Goal: Information Seeking & Learning: Learn about a topic

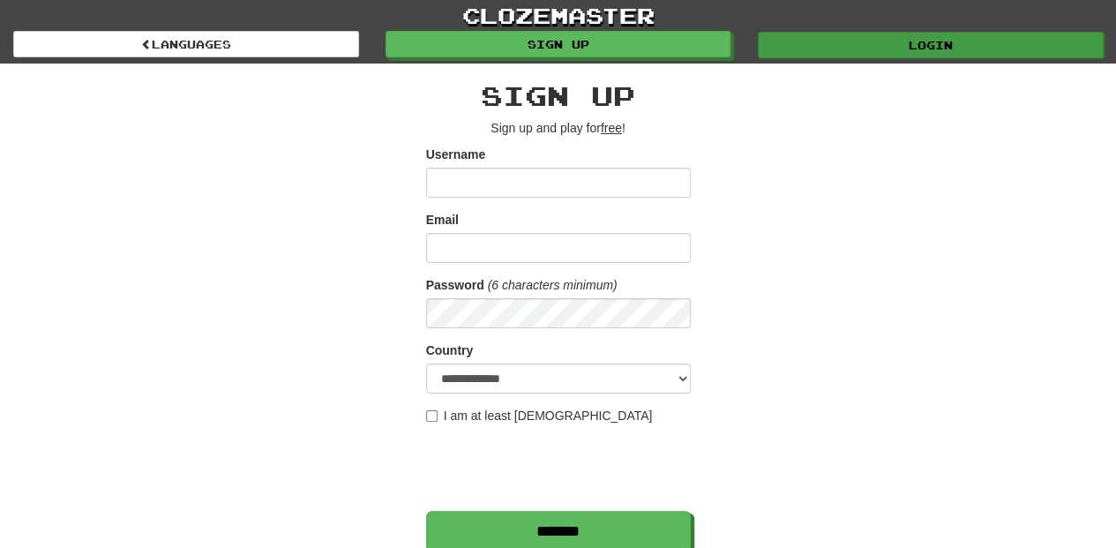
type input "**********"
click at [851, 43] on link "Login" at bounding box center [931, 45] width 346 height 26
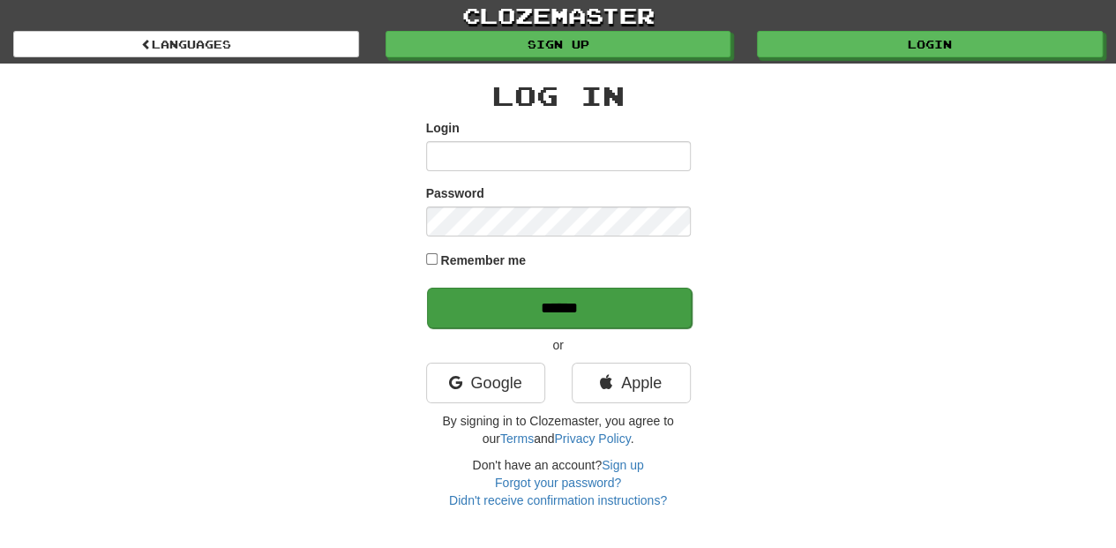
type input "**********"
click at [581, 296] on input "******" at bounding box center [559, 308] width 265 height 41
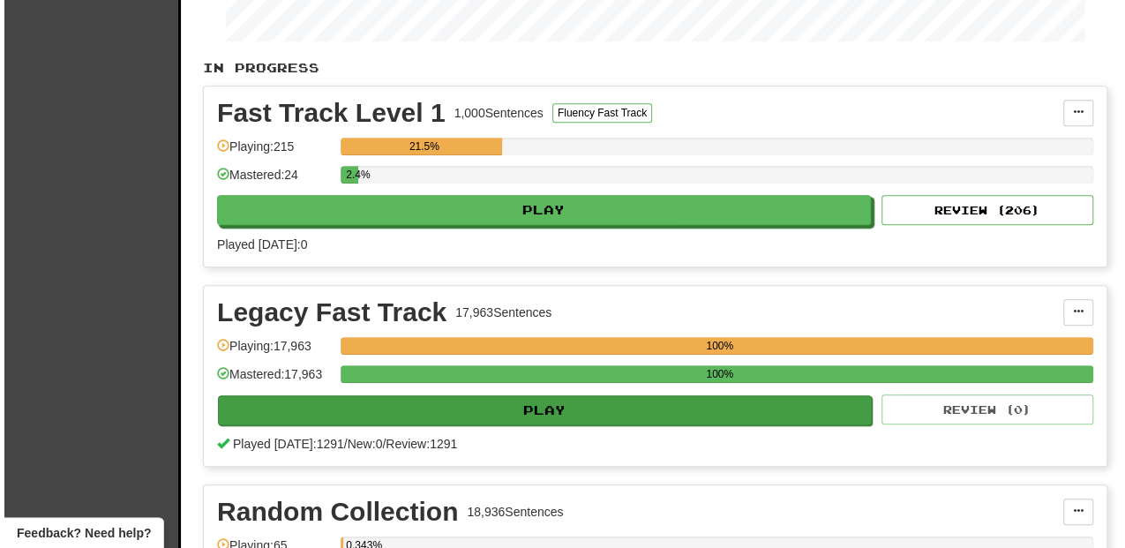
scroll to position [353, 0]
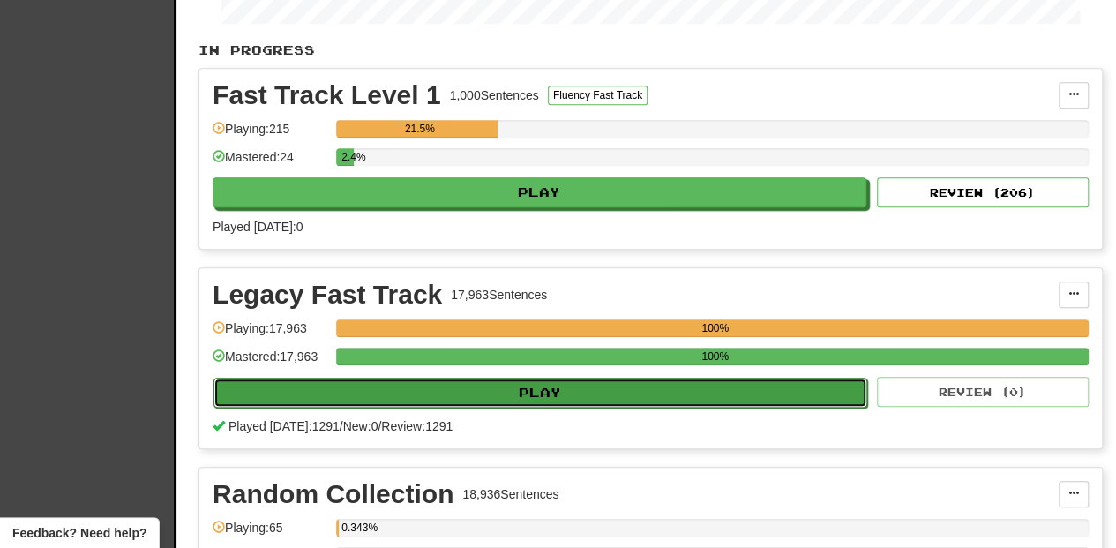
click at [540, 390] on button "Play" at bounding box center [541, 393] width 654 height 30
select select "**"
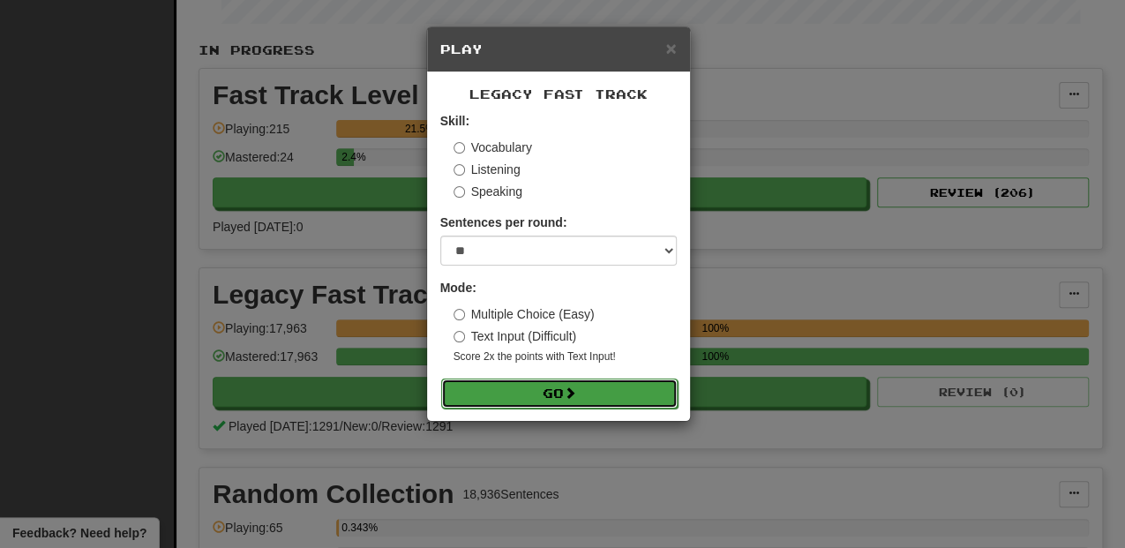
click at [560, 381] on button "Go" at bounding box center [559, 394] width 236 height 30
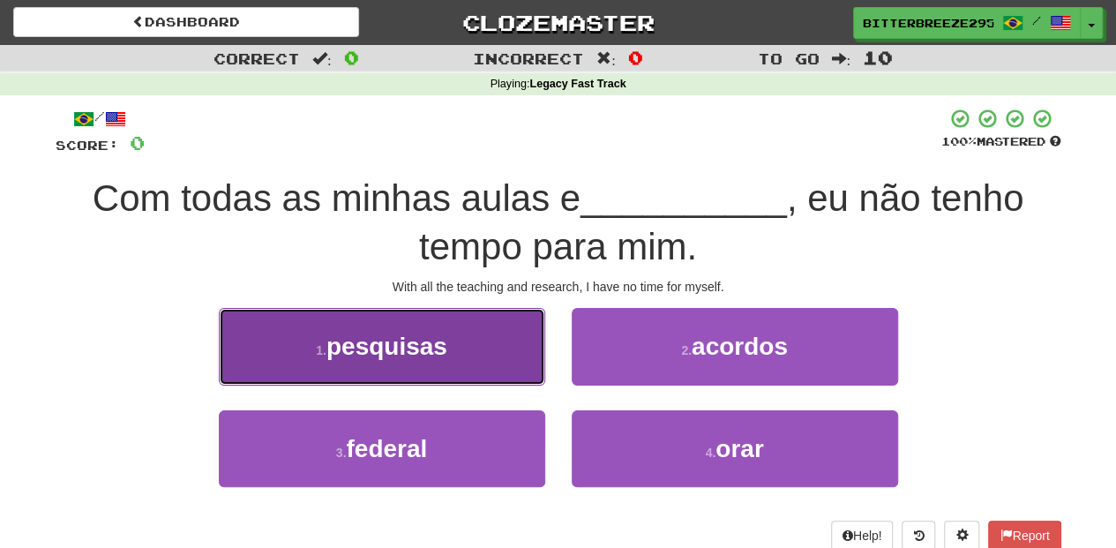
click at [484, 373] on button "1 . pesquisas" at bounding box center [382, 346] width 326 height 77
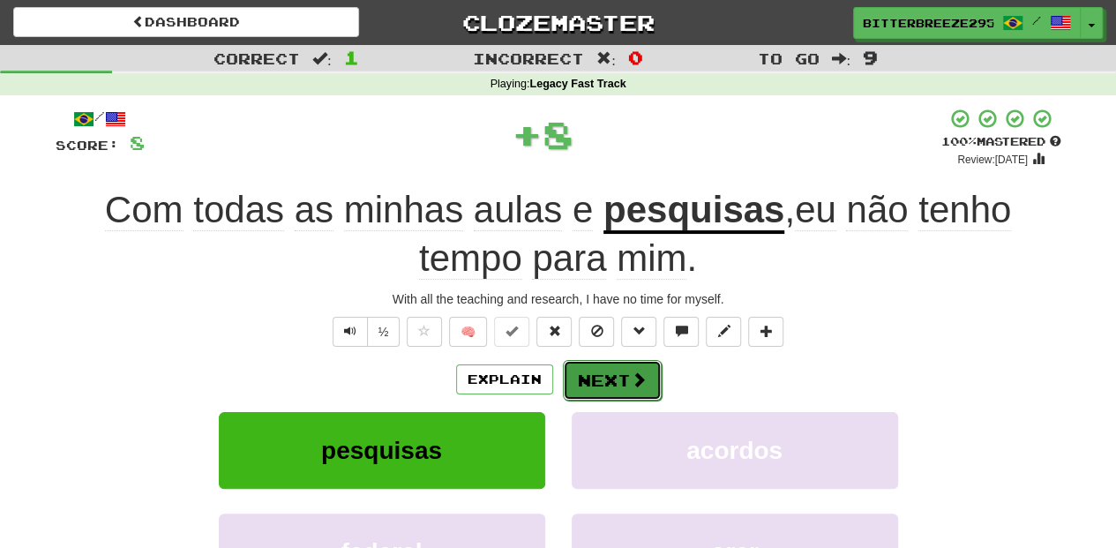
click at [600, 373] on button "Next" at bounding box center [612, 380] width 99 height 41
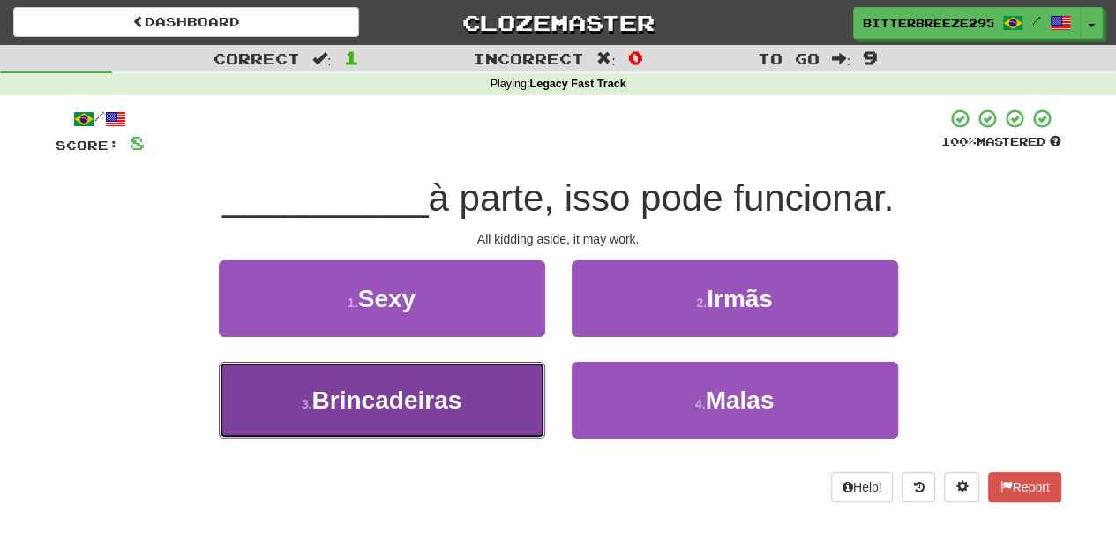
click at [506, 415] on button "3 . Brincadeiras" at bounding box center [382, 400] width 326 height 77
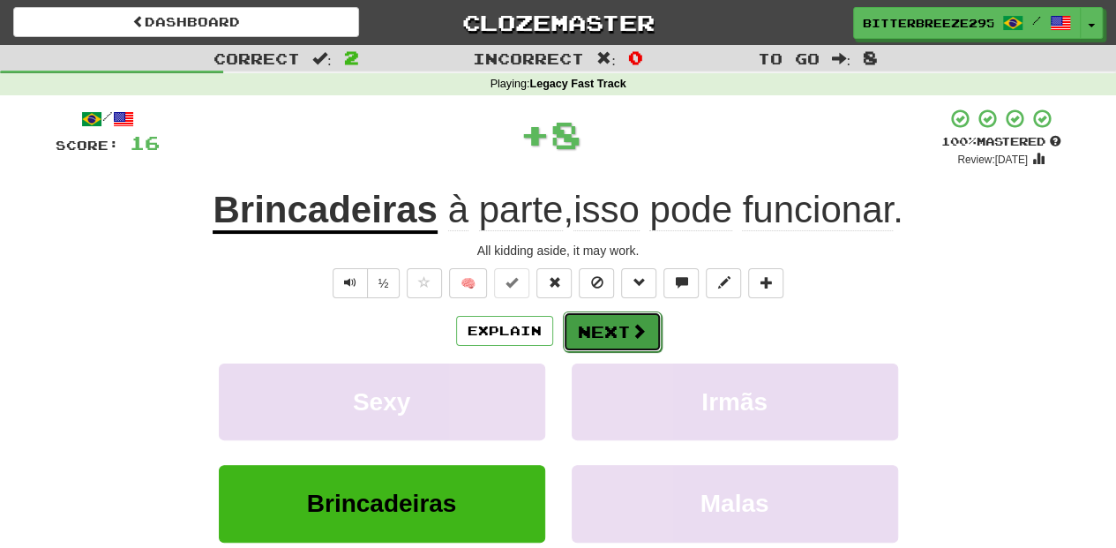
click at [611, 334] on button "Next" at bounding box center [612, 331] width 99 height 41
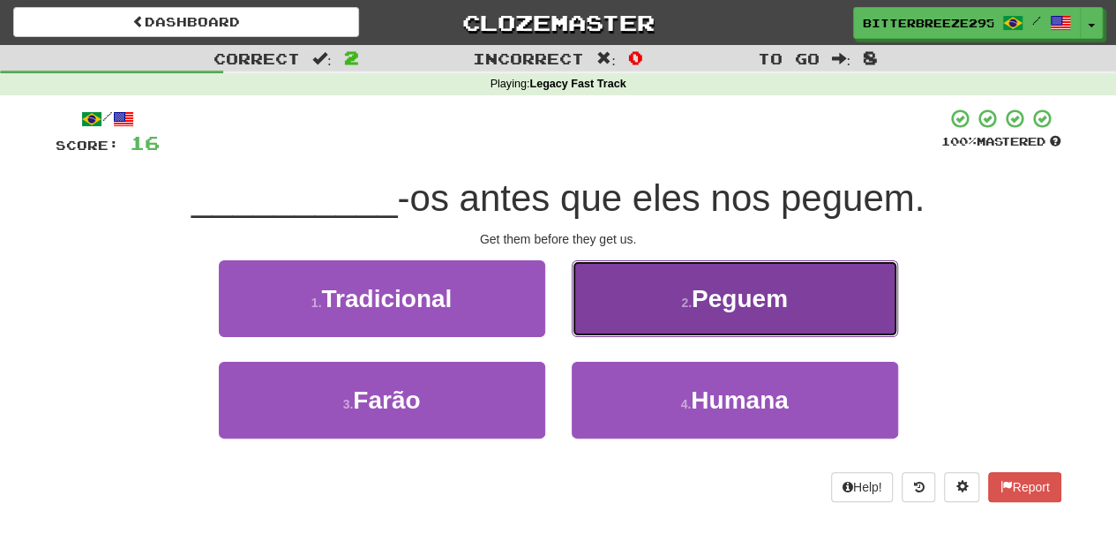
click at [617, 328] on button "2 . Peguem" at bounding box center [735, 298] width 326 height 77
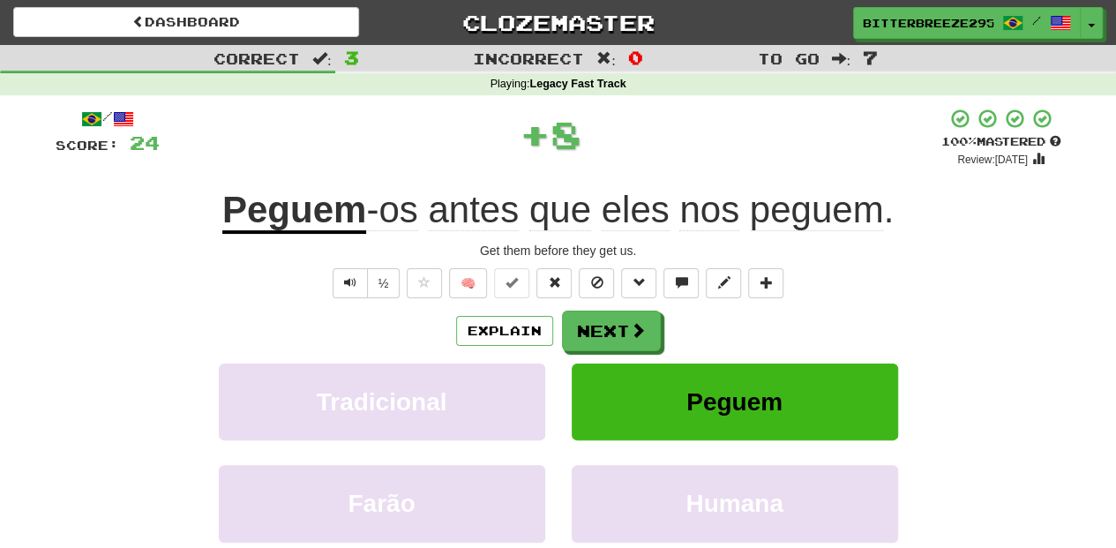
click at [617, 328] on button "Next" at bounding box center [611, 331] width 99 height 41
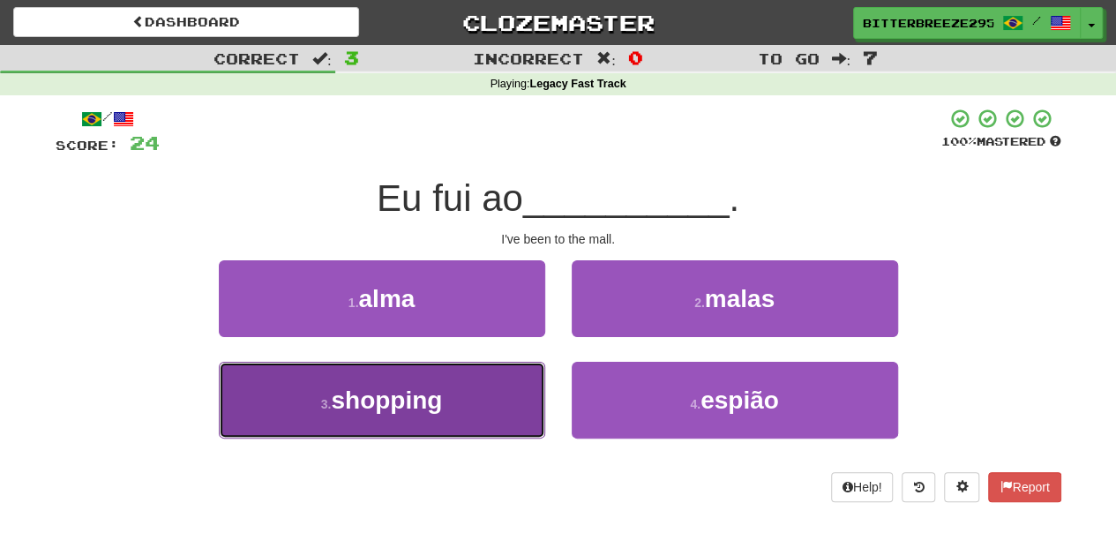
click at [454, 397] on button "3 . shopping" at bounding box center [382, 400] width 326 height 77
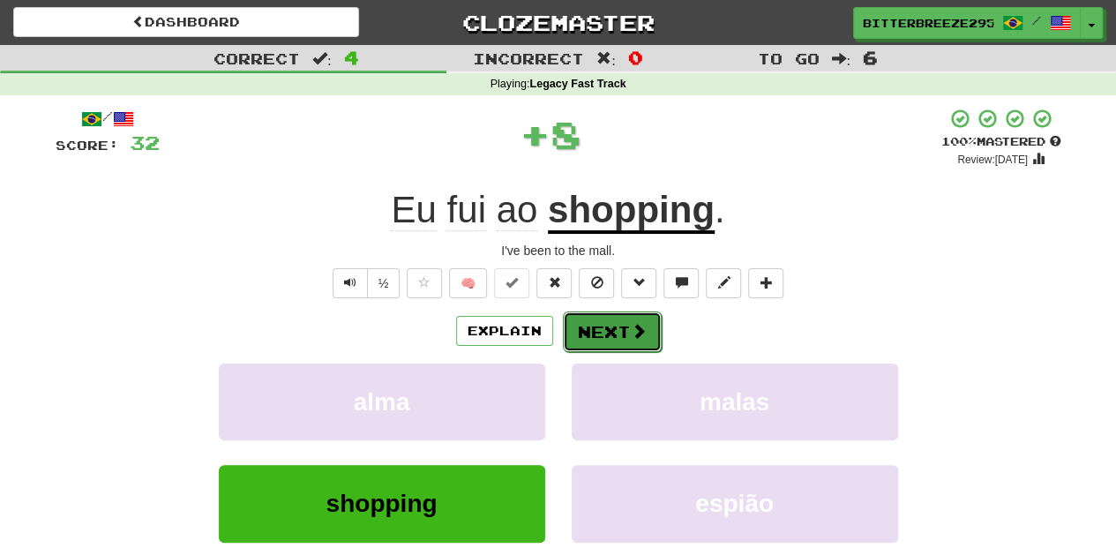
click at [605, 318] on button "Next" at bounding box center [612, 331] width 99 height 41
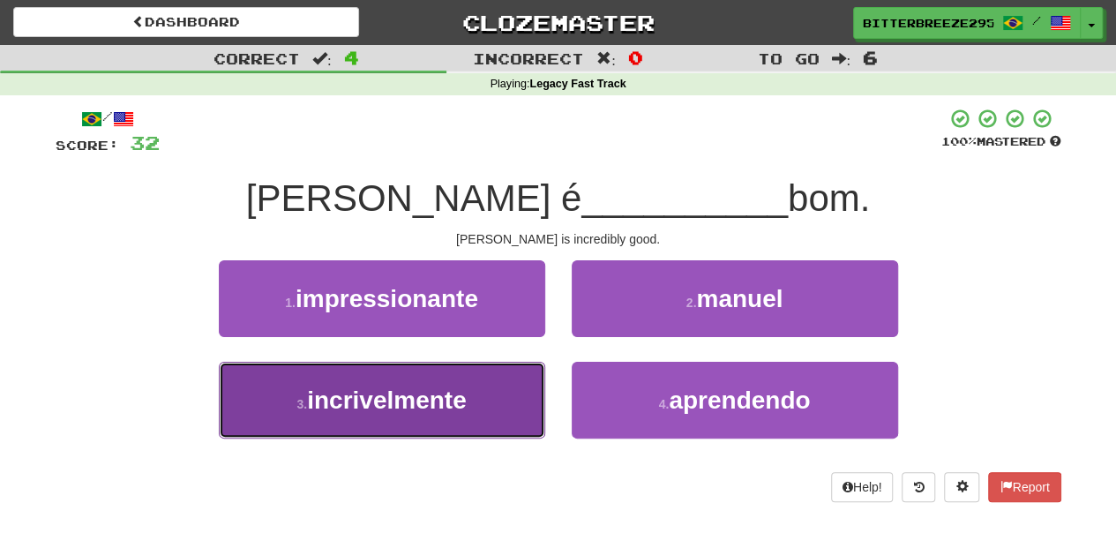
click at [455, 383] on button "3 . incrivelmente" at bounding box center [382, 400] width 326 height 77
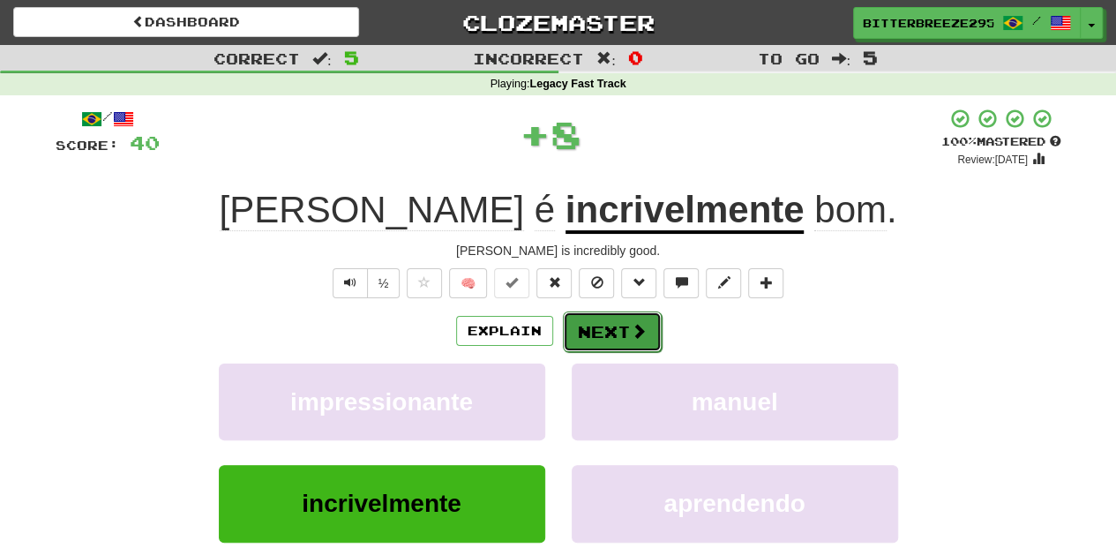
click at [575, 337] on button "Next" at bounding box center [612, 331] width 99 height 41
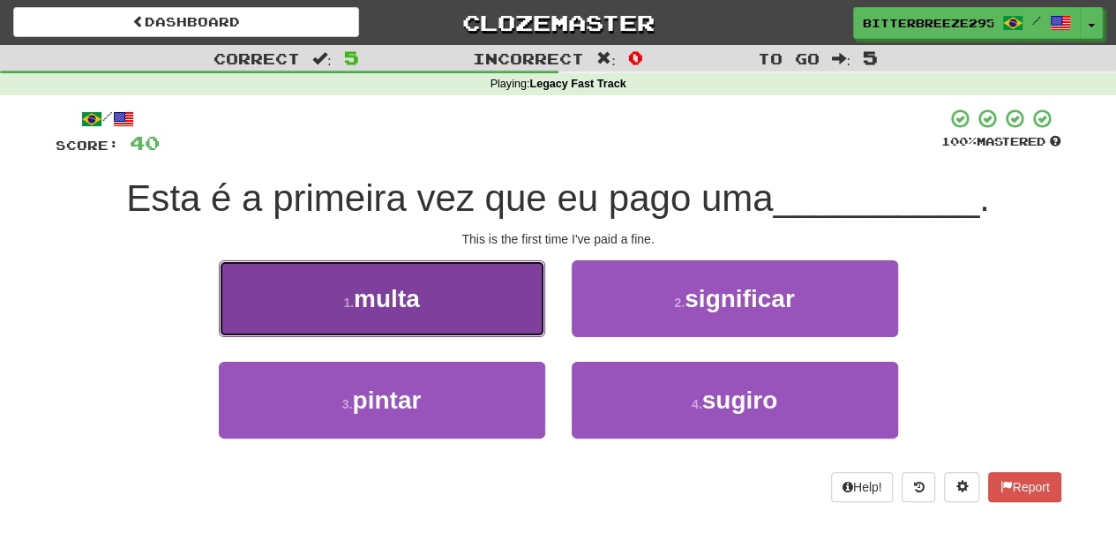
click at [491, 305] on button "1 . multa" at bounding box center [382, 298] width 326 height 77
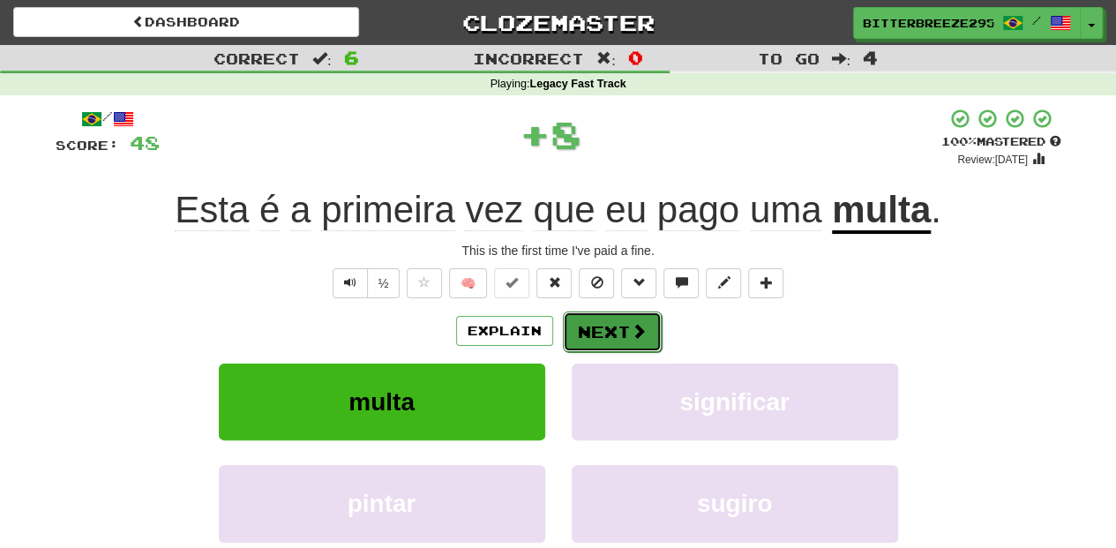
click at [587, 334] on button "Next" at bounding box center [612, 331] width 99 height 41
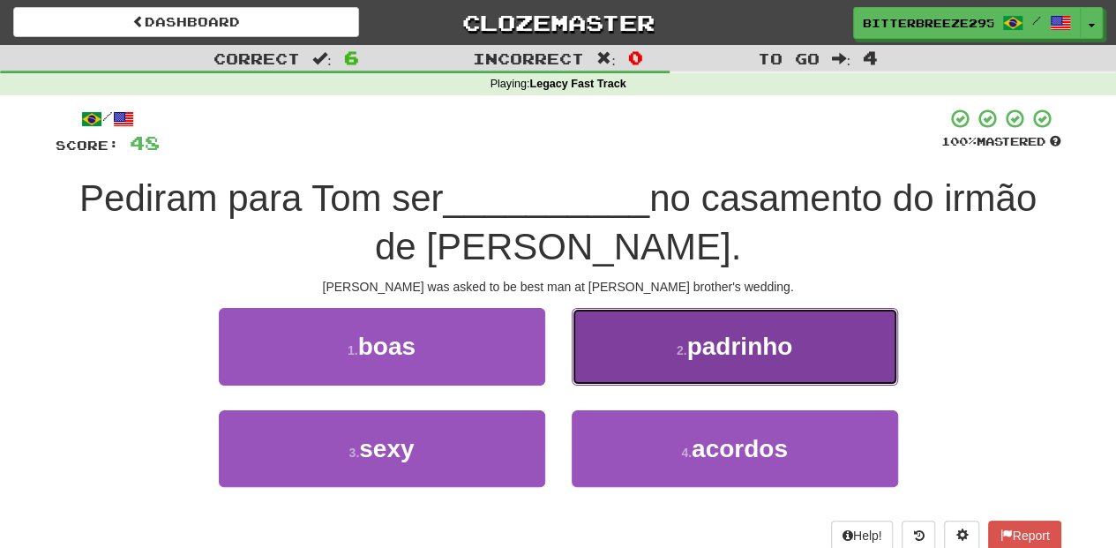
click at [621, 358] on button "2 . padrinho" at bounding box center [735, 346] width 326 height 77
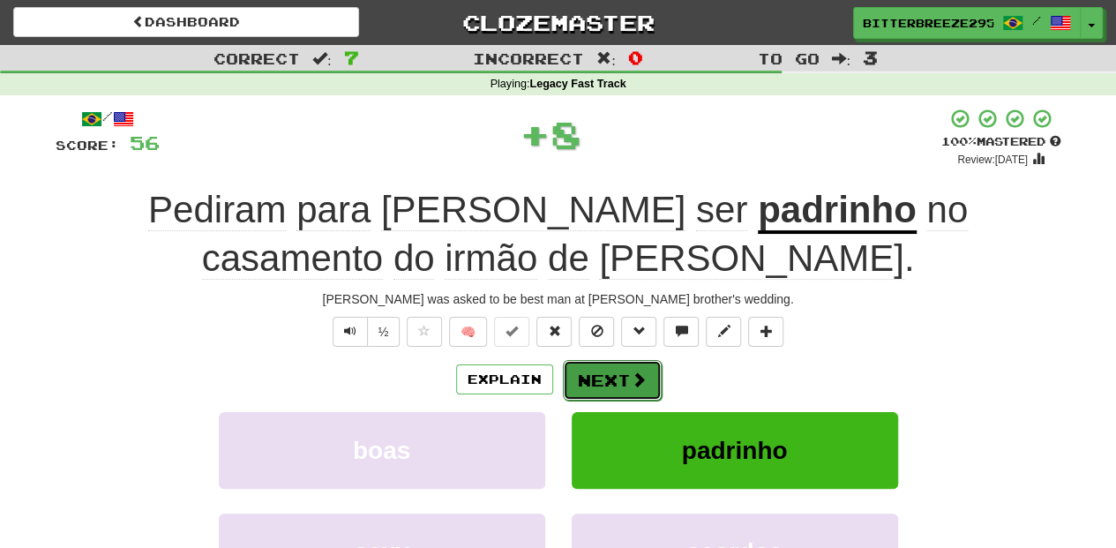
click at [618, 364] on button "Next" at bounding box center [612, 380] width 99 height 41
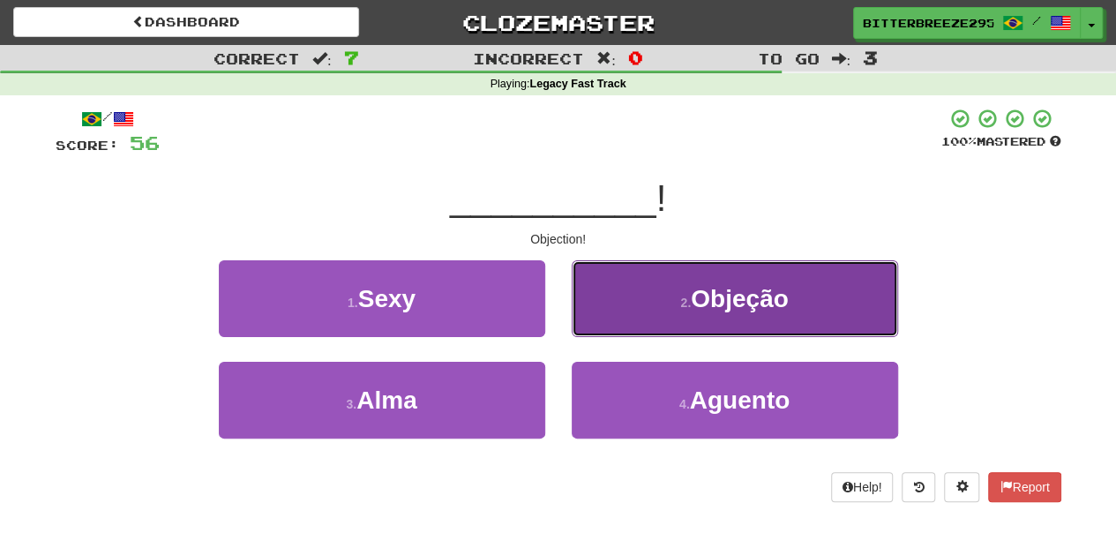
click at [624, 334] on button "2 . Objeção" at bounding box center [735, 298] width 326 height 77
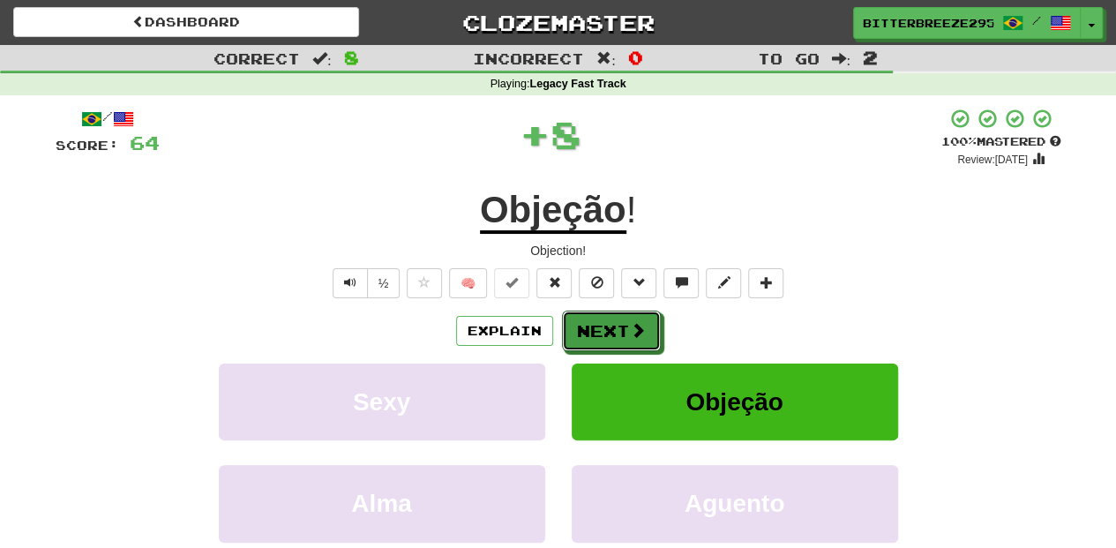
click at [624, 334] on button "Next" at bounding box center [611, 331] width 99 height 41
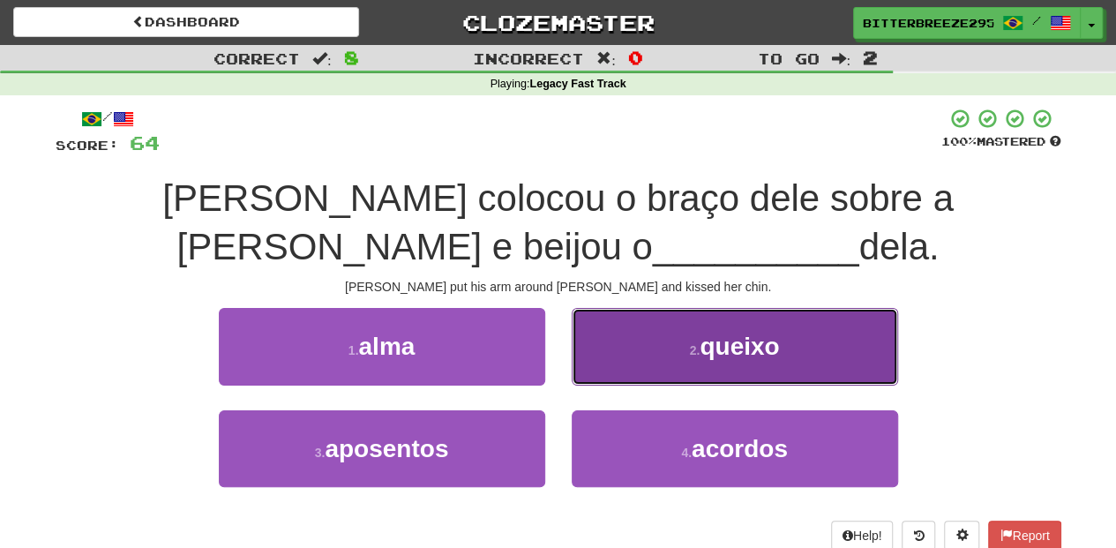
click at [592, 371] on button "2 . queixo" at bounding box center [735, 346] width 326 height 77
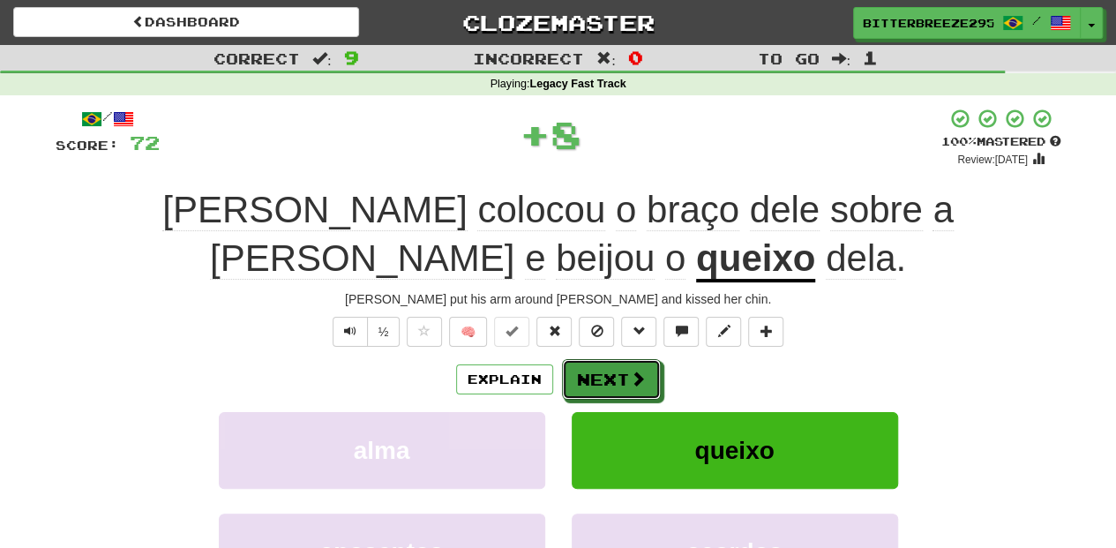
click at [592, 371] on button "Next" at bounding box center [611, 379] width 99 height 41
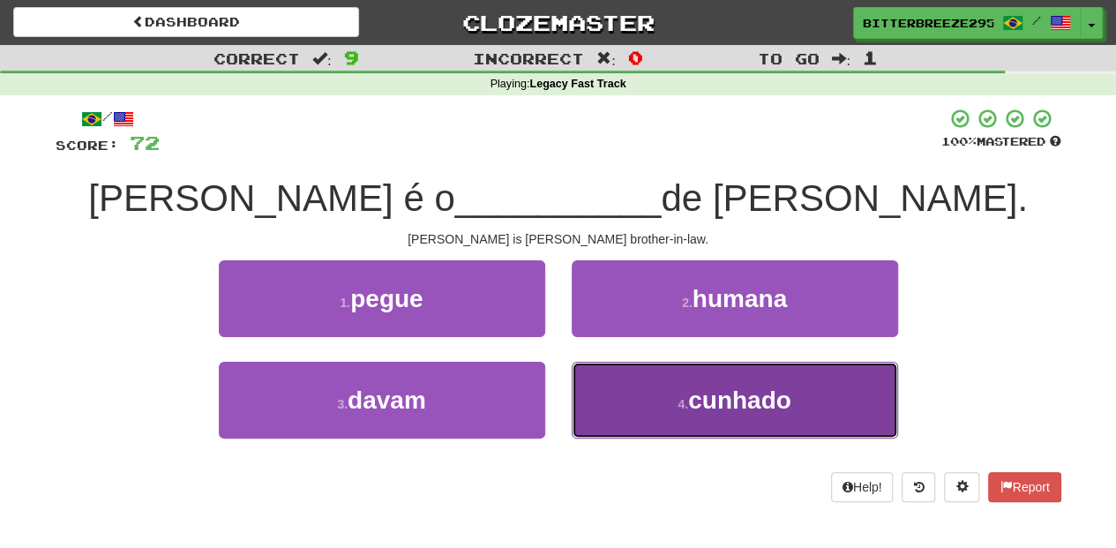
click at [611, 397] on button "4 . cunhado" at bounding box center [735, 400] width 326 height 77
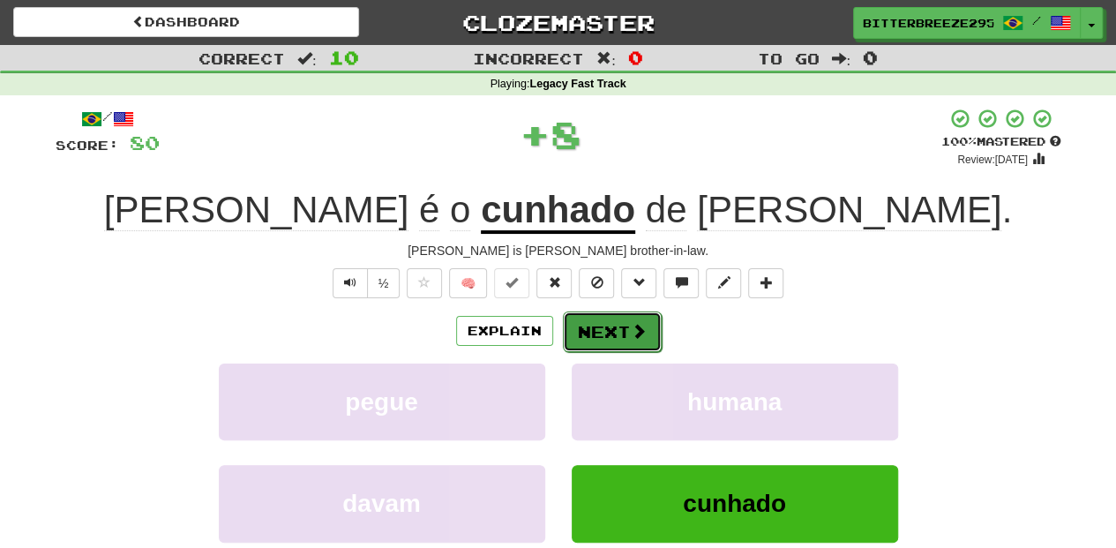
click at [611, 334] on button "Next" at bounding box center [612, 331] width 99 height 41
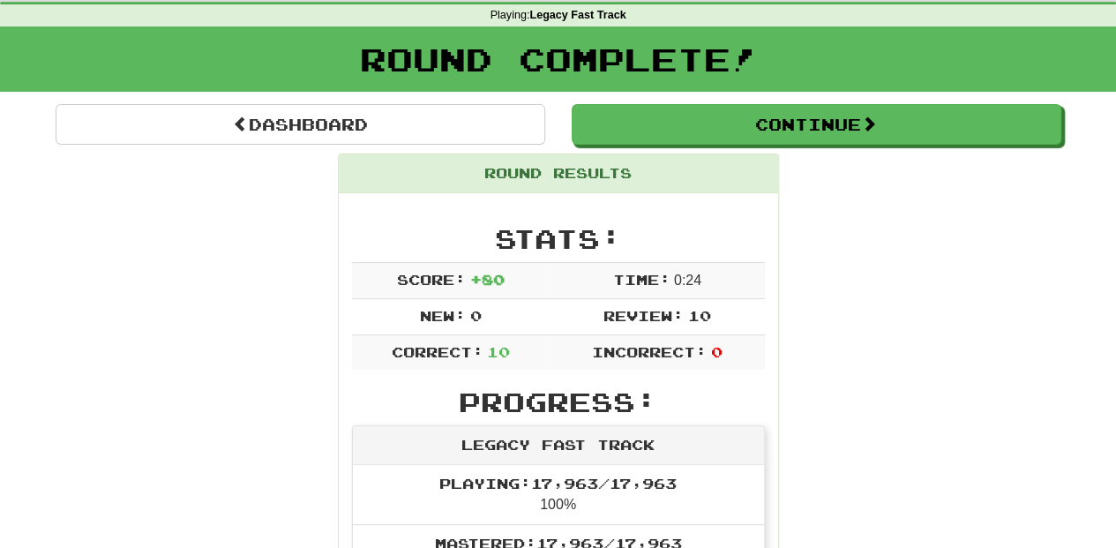
scroll to position [58, 0]
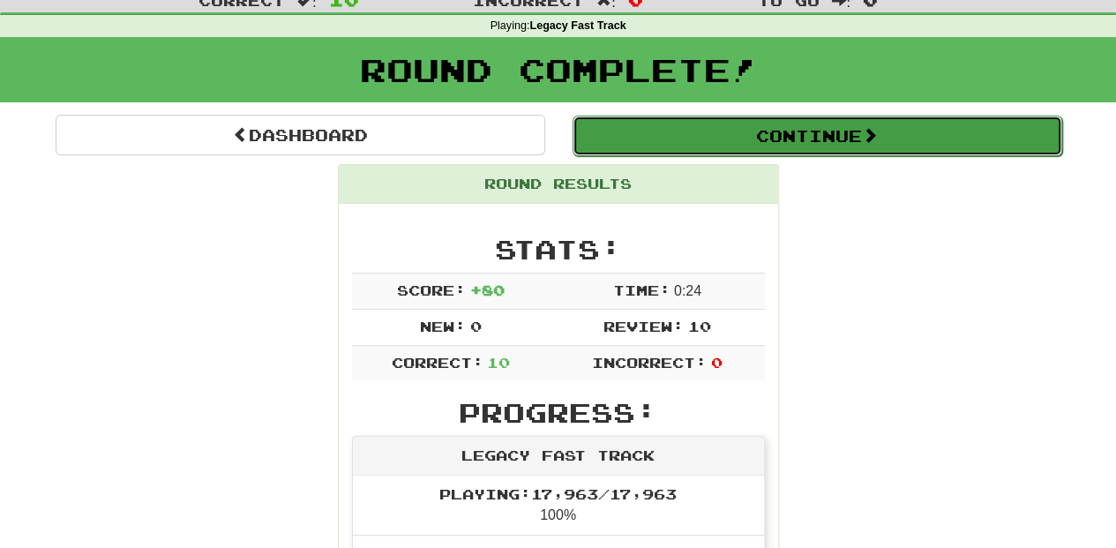
click at [700, 143] on button "Continue" at bounding box center [818, 136] width 490 height 41
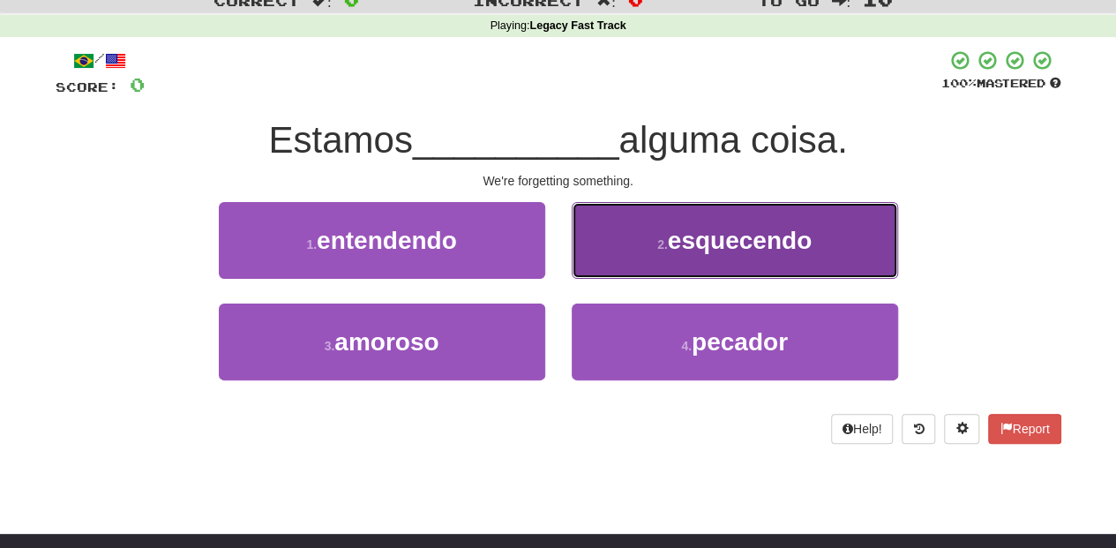
click at [620, 260] on button "2 . esquecendo" at bounding box center [735, 240] width 326 height 77
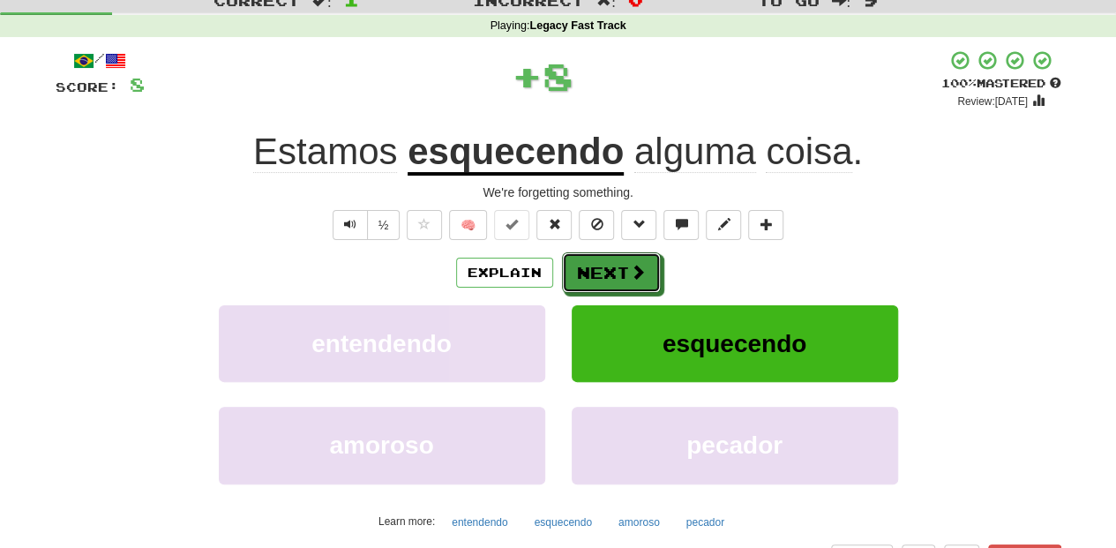
click at [620, 260] on button "Next" at bounding box center [611, 272] width 99 height 41
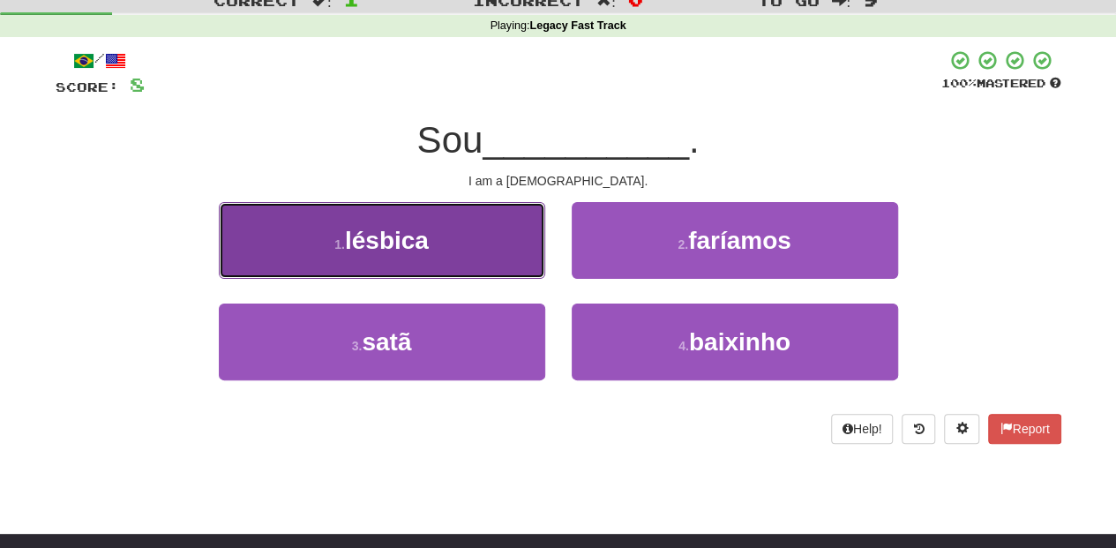
click at [519, 254] on button "1 . lésbica" at bounding box center [382, 240] width 326 height 77
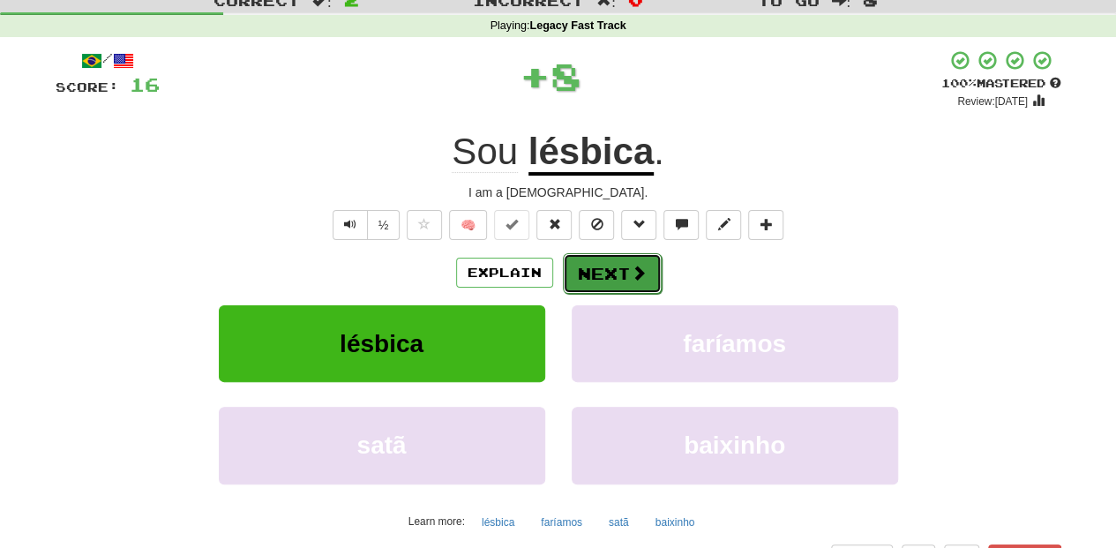
click at [619, 270] on button "Next" at bounding box center [612, 273] width 99 height 41
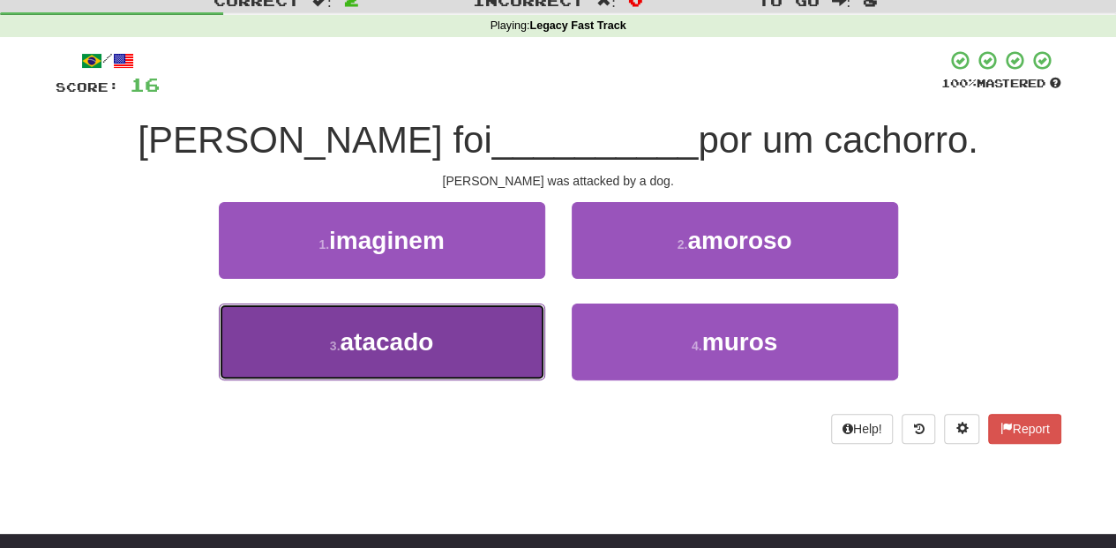
click at [482, 344] on button "3 . atacado" at bounding box center [382, 342] width 326 height 77
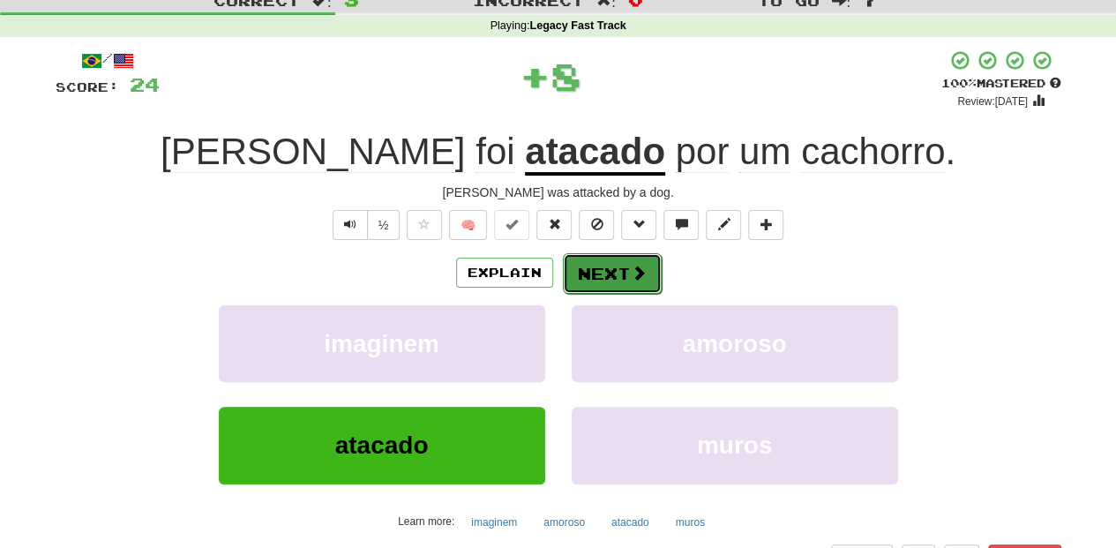
click at [588, 266] on button "Next" at bounding box center [612, 273] width 99 height 41
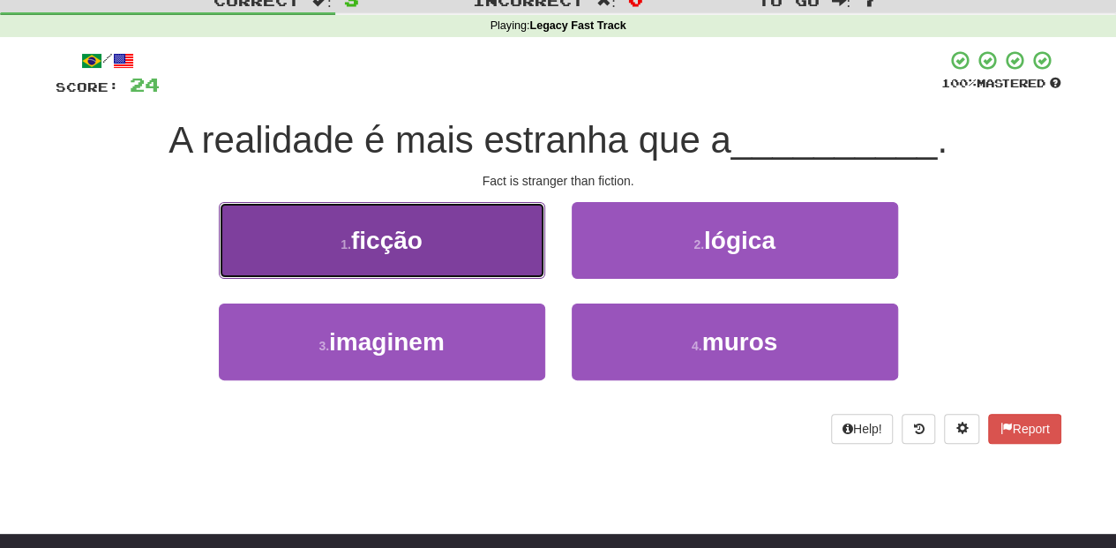
click at [498, 255] on button "1 . ficção" at bounding box center [382, 240] width 326 height 77
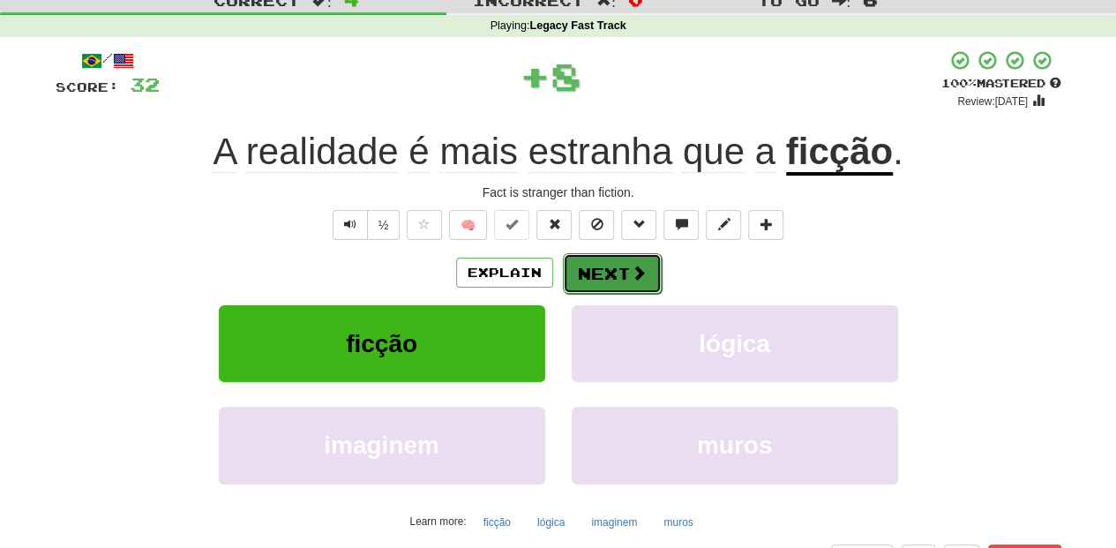
click at [625, 276] on button "Next" at bounding box center [612, 273] width 99 height 41
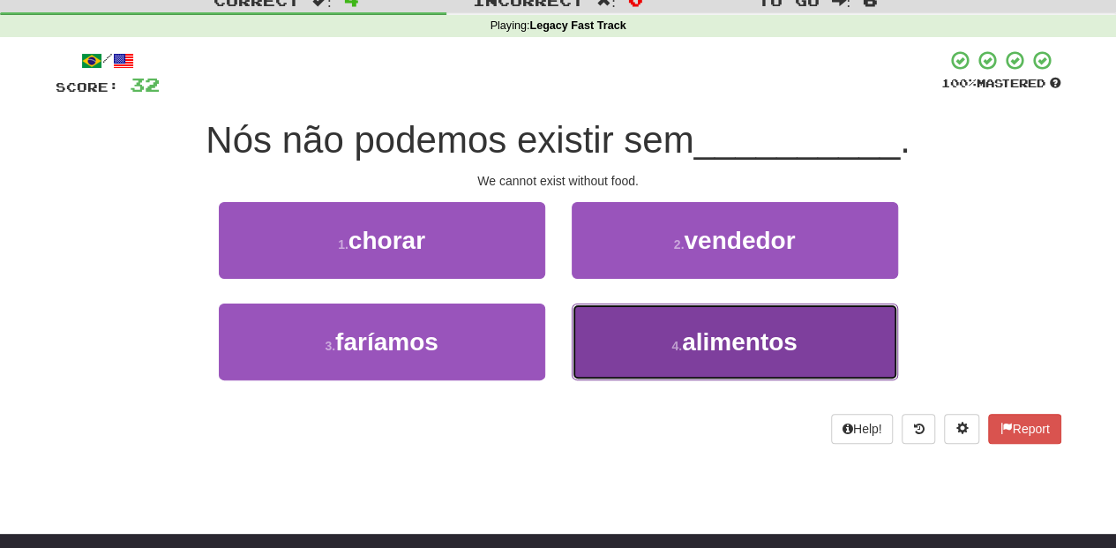
click at [641, 337] on button "4 . alimentos" at bounding box center [735, 342] width 326 height 77
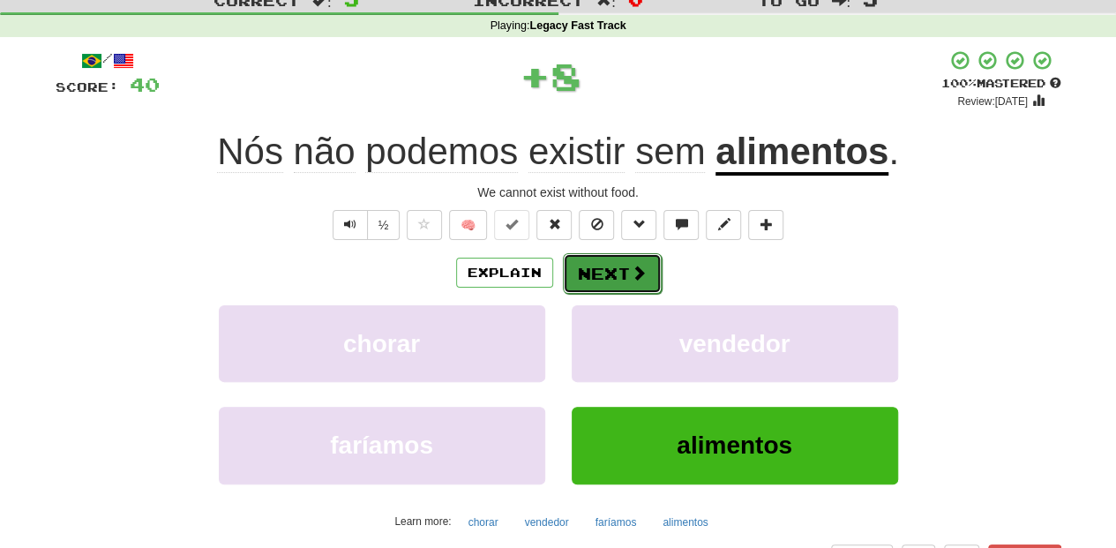
click at [599, 280] on button "Next" at bounding box center [612, 273] width 99 height 41
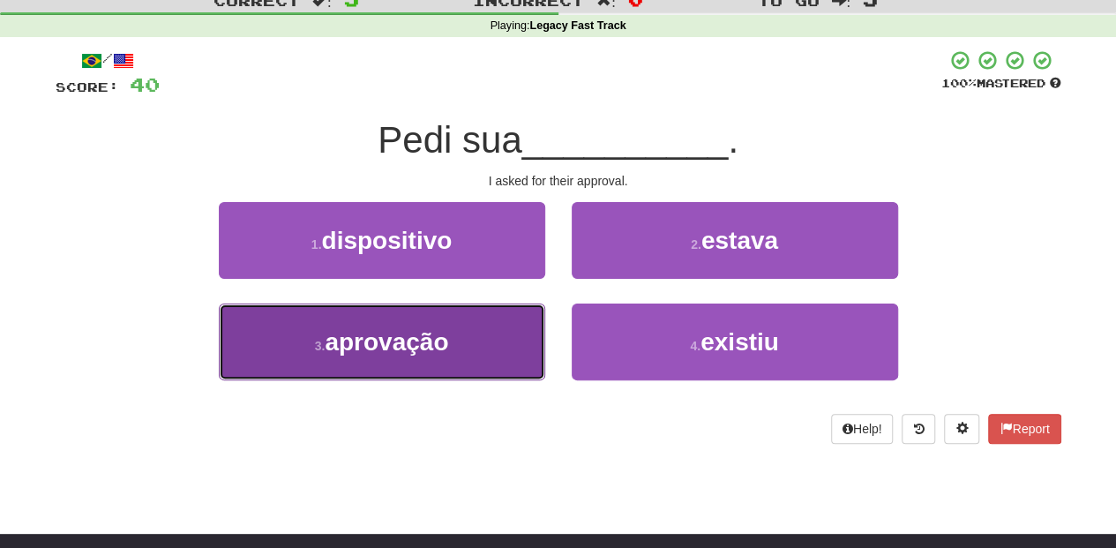
click at [491, 349] on button "3 . aprovação" at bounding box center [382, 342] width 326 height 77
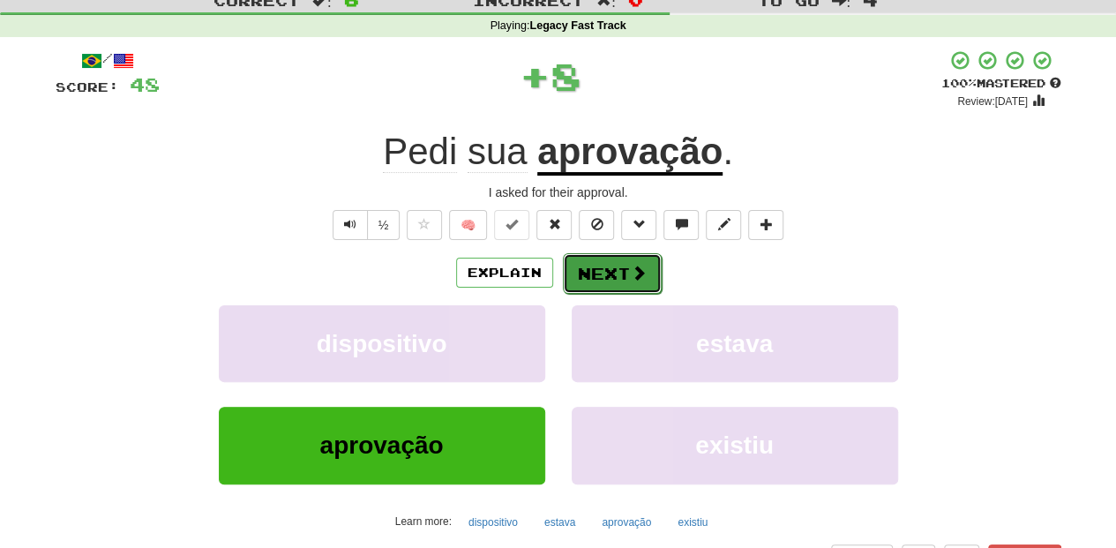
click at [588, 266] on button "Next" at bounding box center [612, 273] width 99 height 41
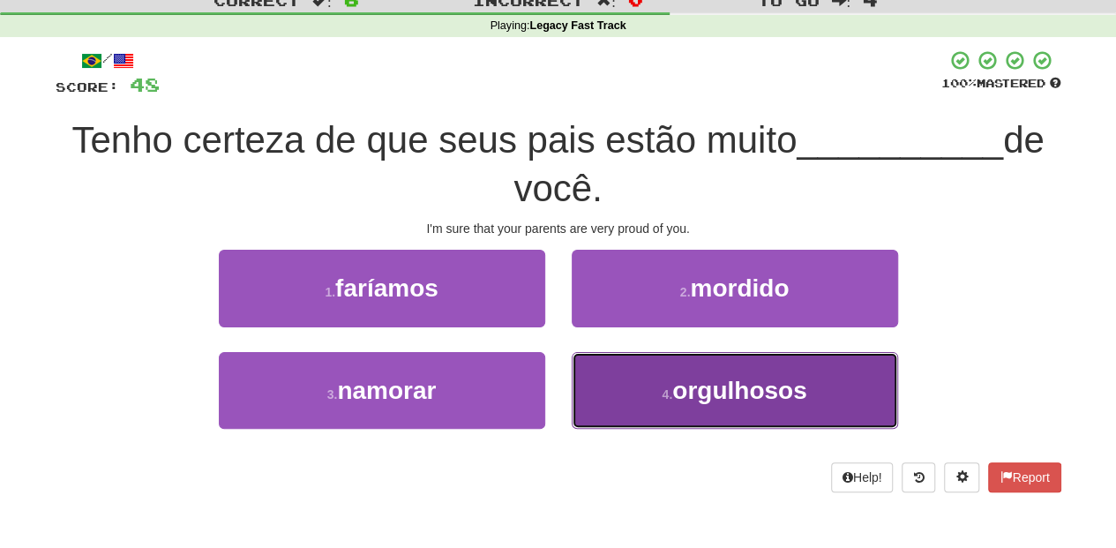
click at [616, 395] on button "4 . orgulhosos" at bounding box center [735, 390] width 326 height 77
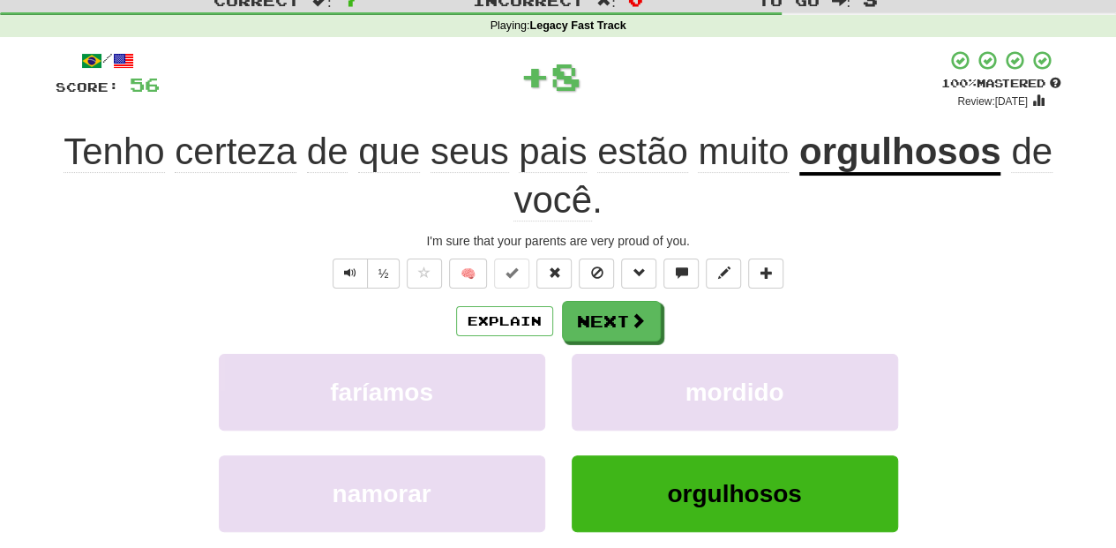
click at [586, 301] on div "Explain Next" at bounding box center [559, 321] width 1006 height 41
click at [581, 311] on button "Next" at bounding box center [612, 322] width 99 height 41
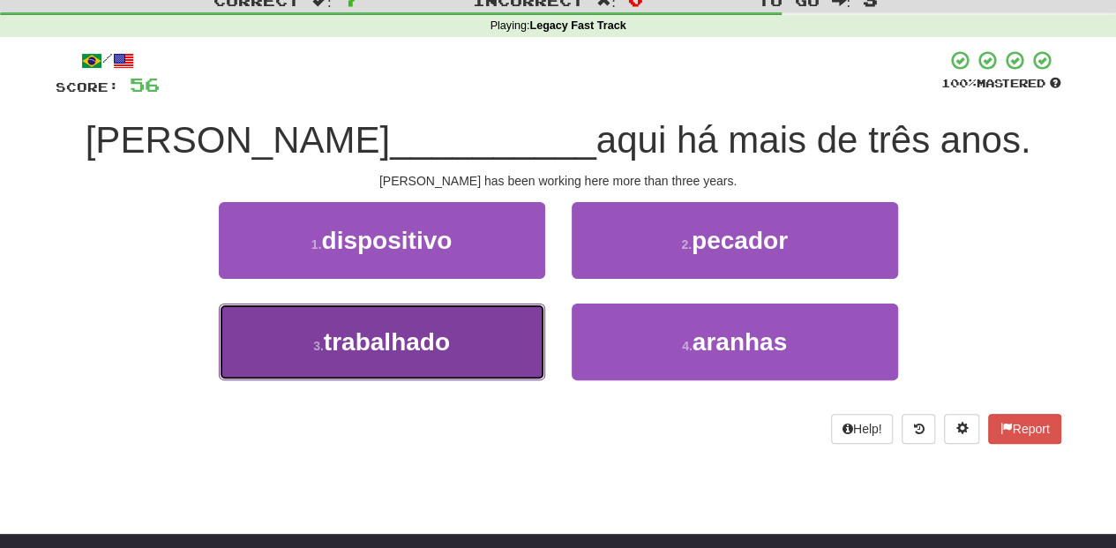
click at [502, 326] on button "3 . trabalhado" at bounding box center [382, 342] width 326 height 77
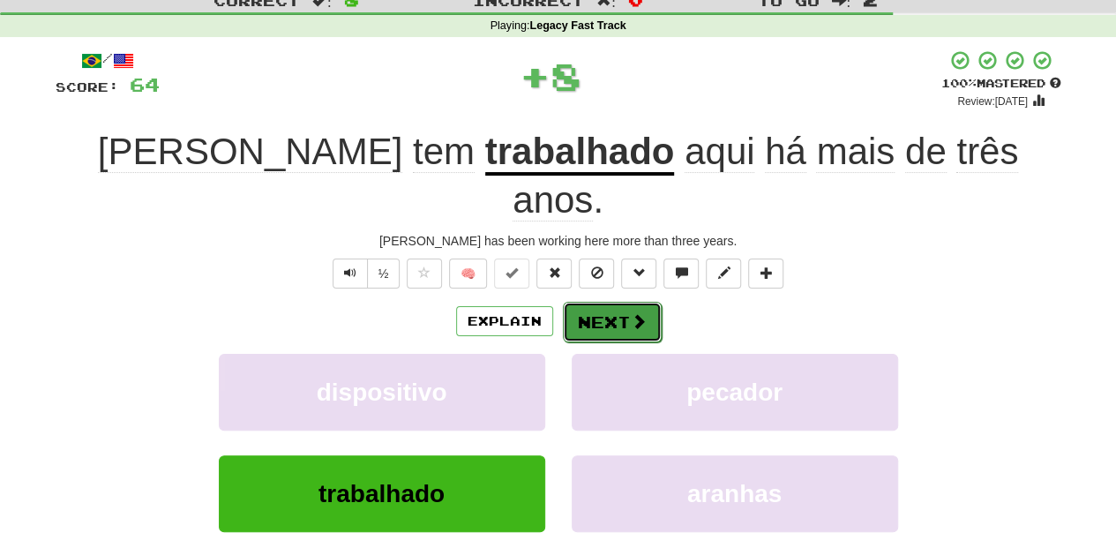
click at [612, 302] on button "Next" at bounding box center [612, 322] width 99 height 41
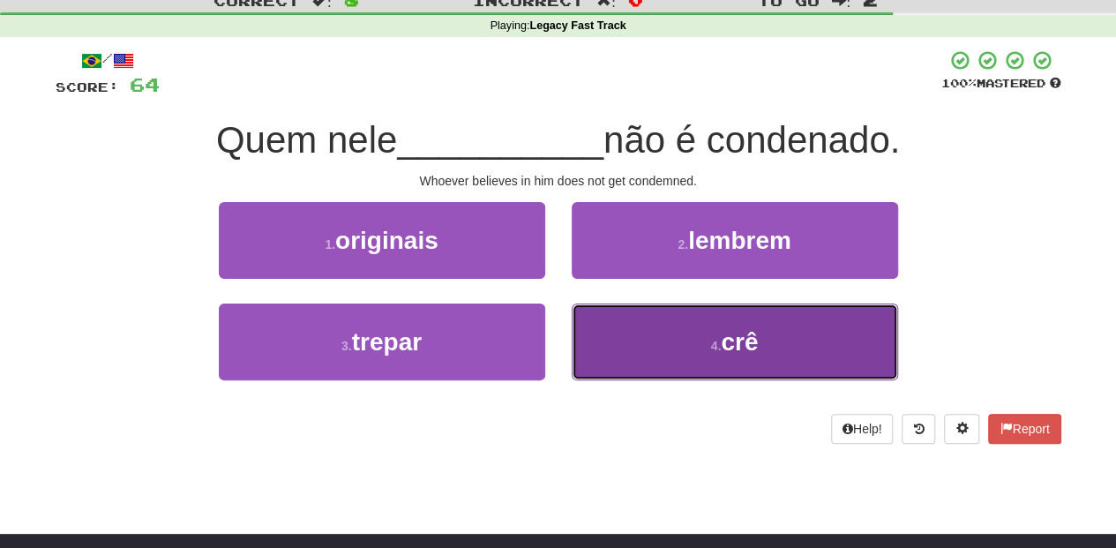
click at [620, 319] on button "4 . crê" at bounding box center [735, 342] width 326 height 77
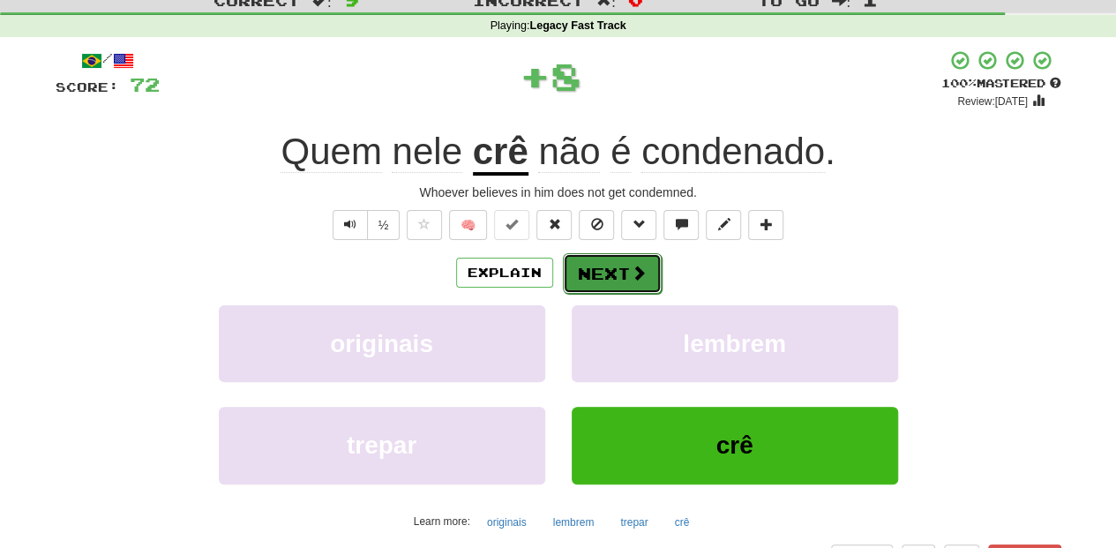
click at [599, 273] on button "Next" at bounding box center [612, 273] width 99 height 41
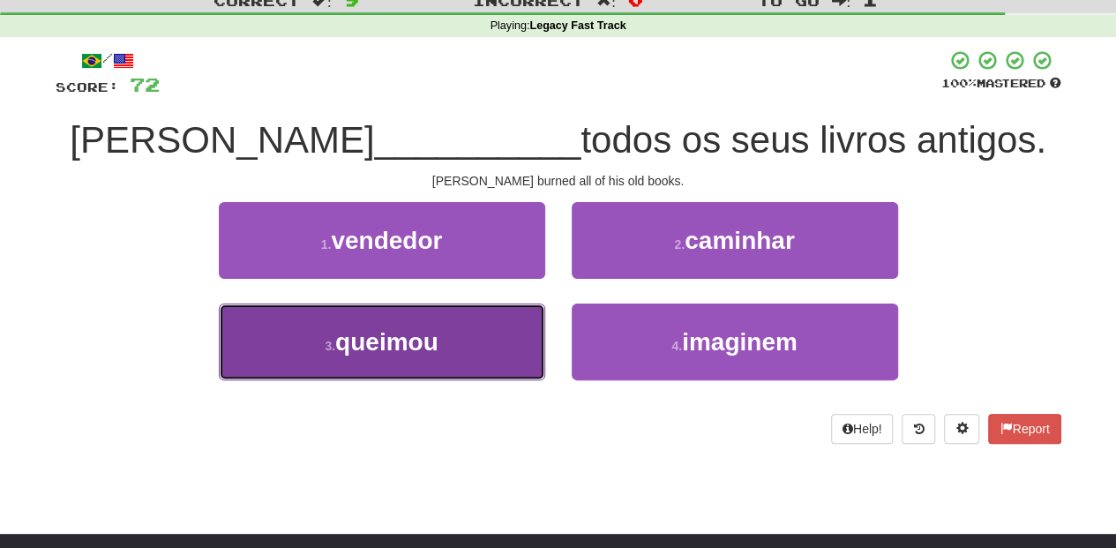
click at [498, 330] on button "3 . queimou" at bounding box center [382, 342] width 326 height 77
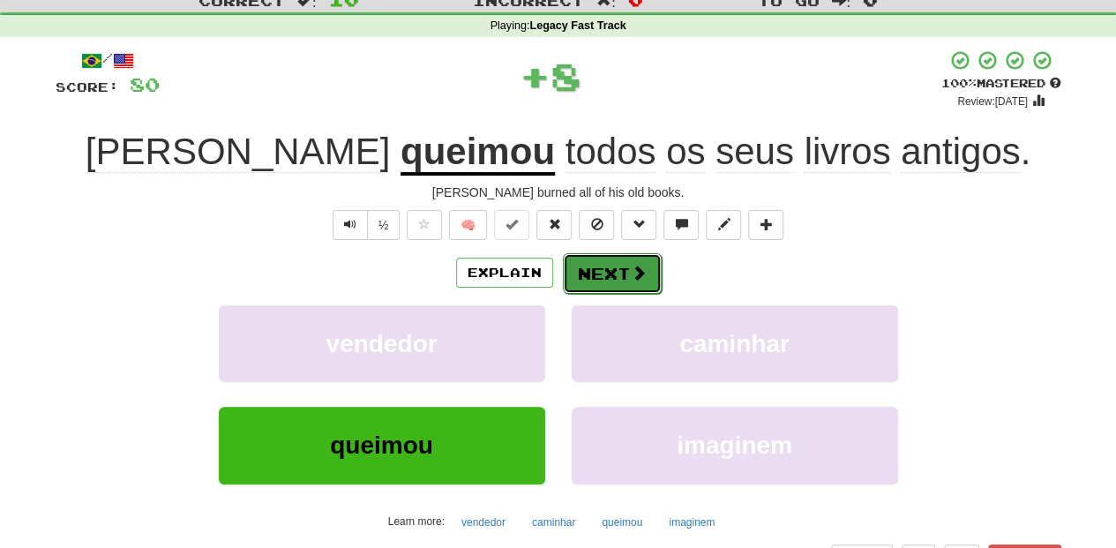
click at [597, 266] on button "Next" at bounding box center [612, 273] width 99 height 41
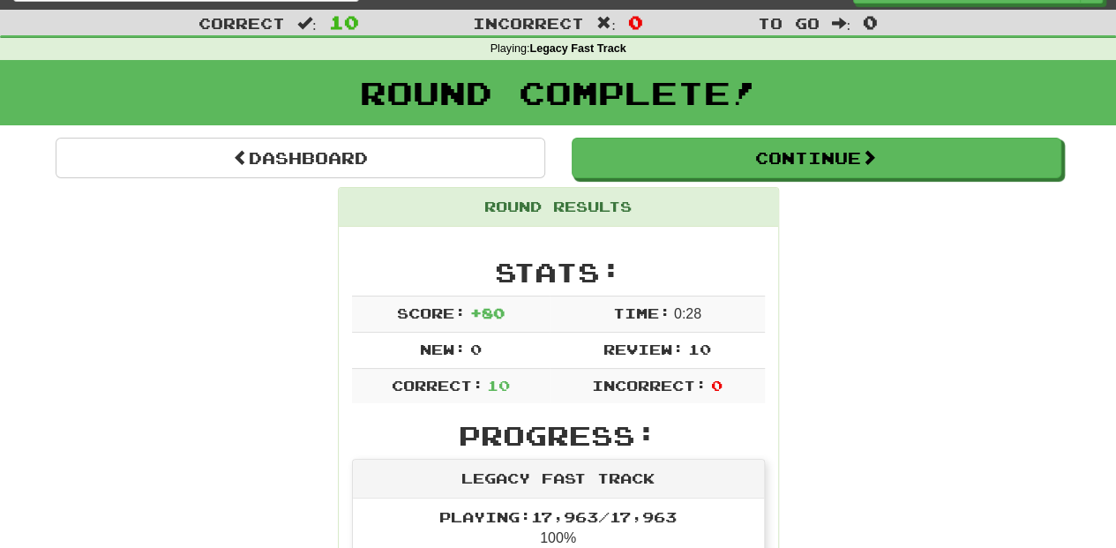
scroll to position [0, 0]
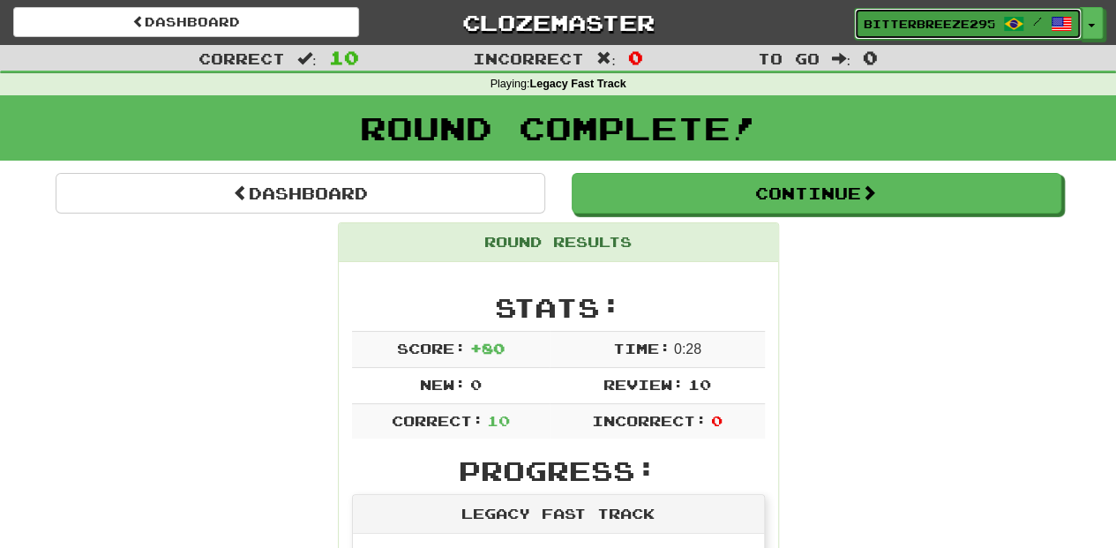
click at [905, 21] on span "BitterBreeze2956" at bounding box center [929, 24] width 131 height 16
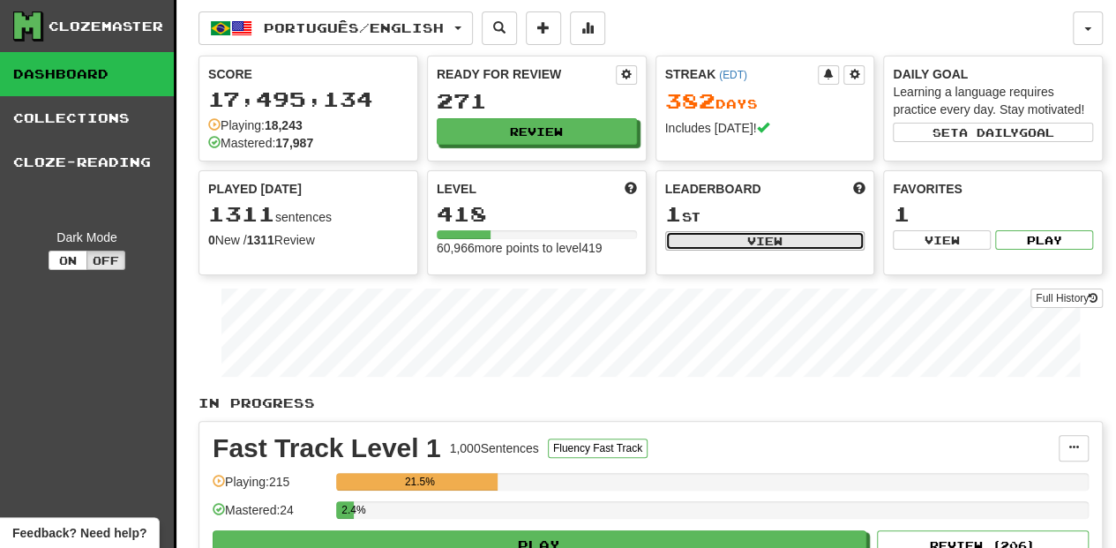
click at [778, 241] on button "View" at bounding box center [765, 240] width 200 height 19
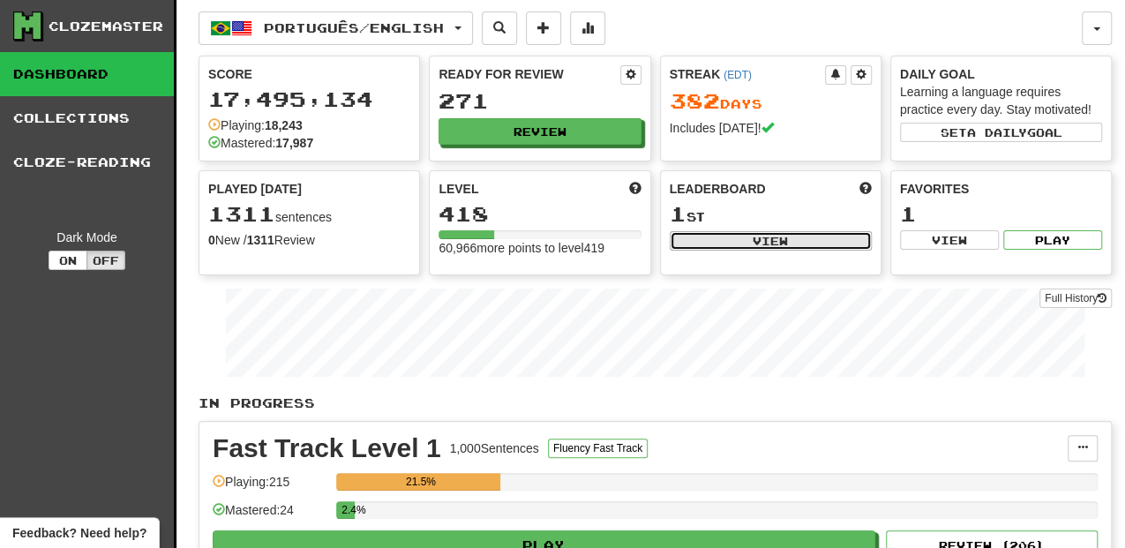
select select "**********"
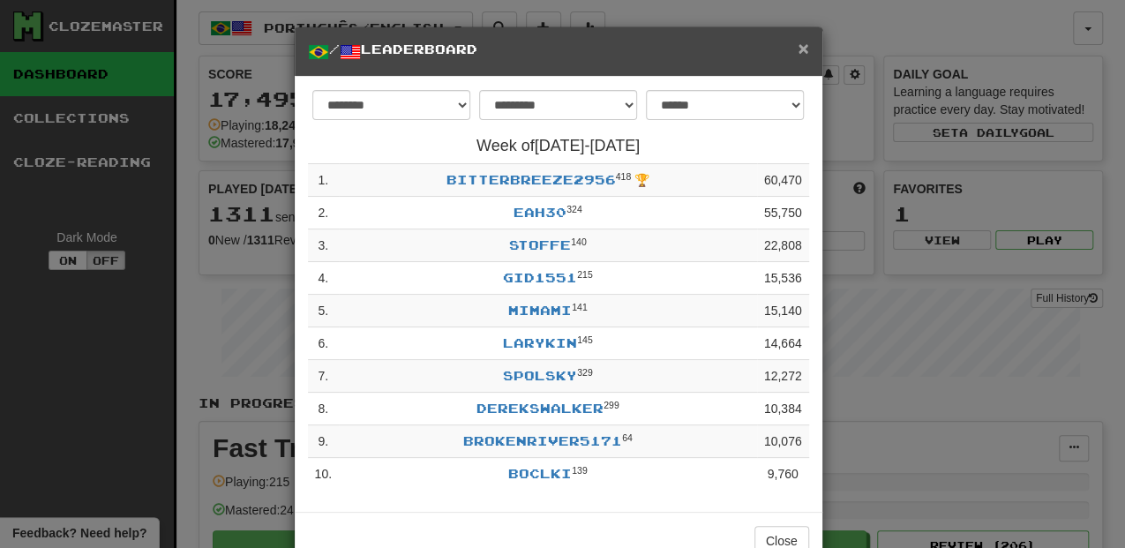
click at [800, 51] on span "×" at bounding box center [803, 48] width 11 height 20
